Goal: Transaction & Acquisition: Purchase product/service

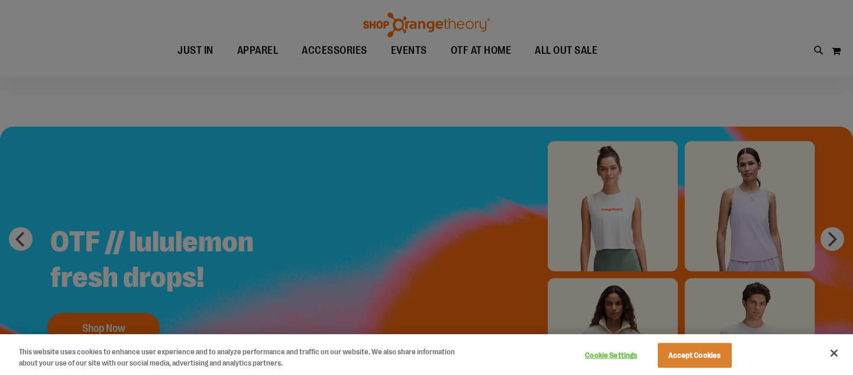
scroll to position [4, 0]
click at [605, 50] on div at bounding box center [426, 187] width 853 height 375
click at [837, 354] on button "Close" at bounding box center [834, 353] width 26 height 26
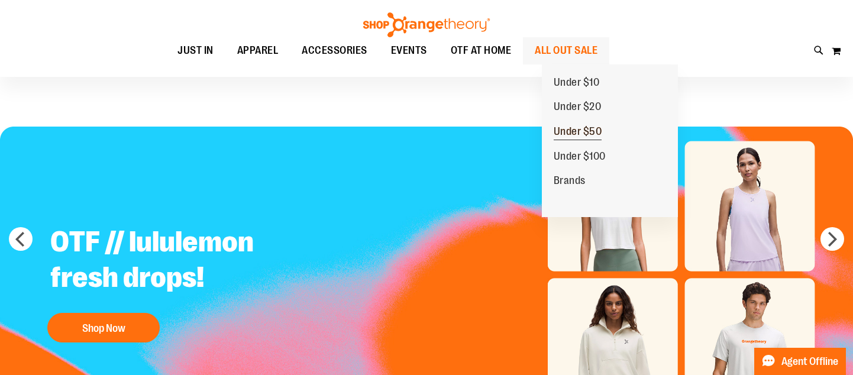
click at [588, 134] on span "Under $50" at bounding box center [577, 132] width 48 height 15
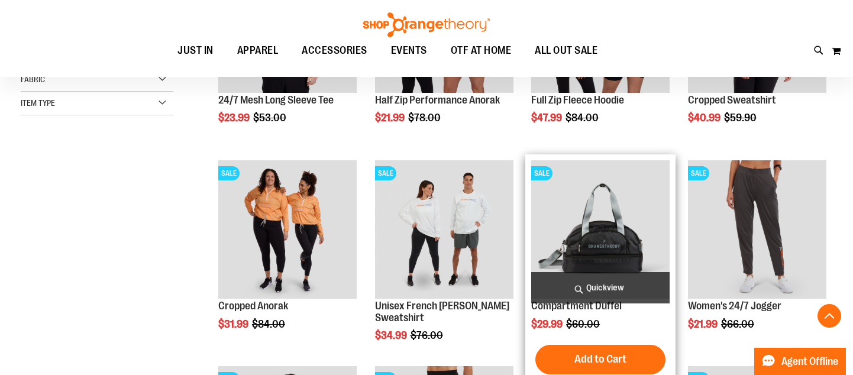
scroll to position [475, 0]
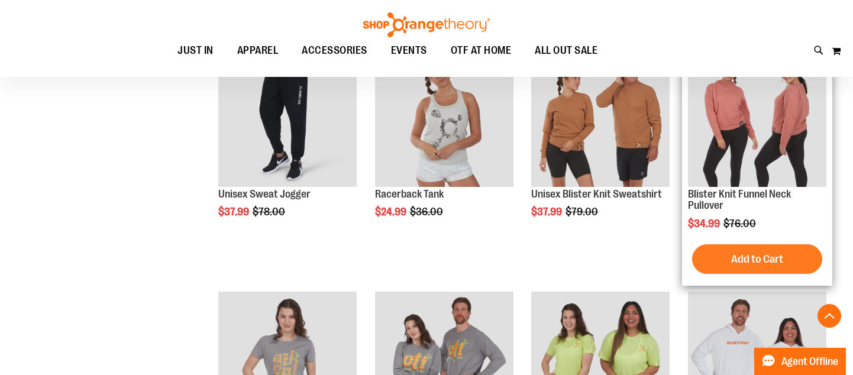
scroll to position [248, 0]
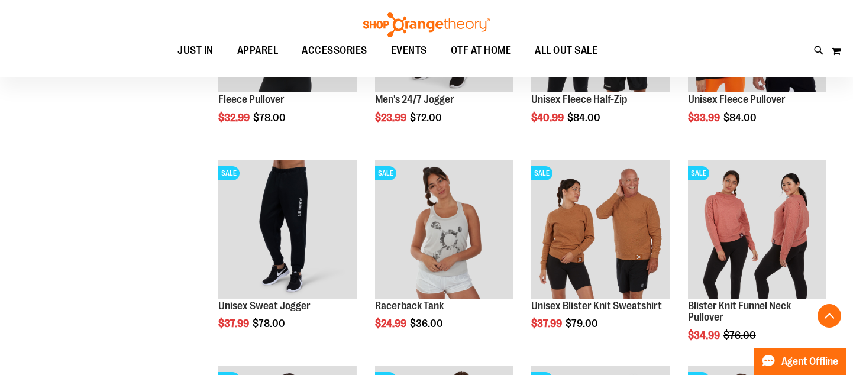
scroll to position [691, 0]
